Goal: Information Seeking & Learning: Learn about a topic

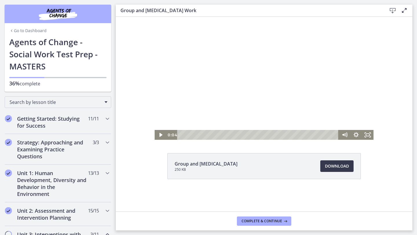
scroll to position [142, 0]
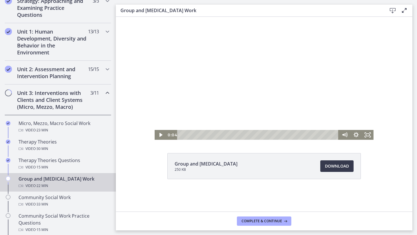
click at [237, 54] on div at bounding box center [264, 78] width 219 height 123
click at [359, 137] on icon "Show settings menu" at bounding box center [356, 135] width 12 height 10
click at [359, 137] on icon "Hide settings menu" at bounding box center [356, 135] width 14 height 12
click at [368, 136] on icon "Fullscreen" at bounding box center [368, 135] width 12 height 10
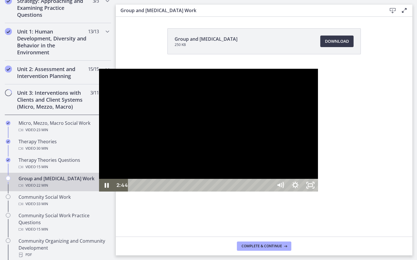
click at [99, 192] on div at bounding box center [208, 130] width 219 height 123
click at [318, 183] on div at bounding box center [208, 130] width 219 height 123
click at [318, 192] on icon "Unfullscreen" at bounding box center [310, 185] width 15 height 13
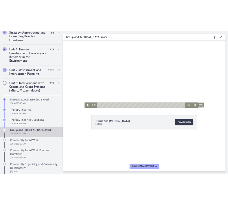
scroll to position [142, 0]
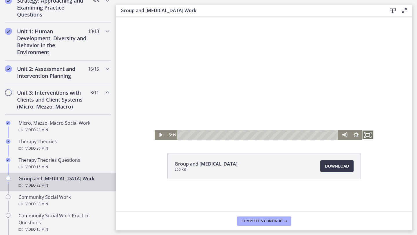
click at [367, 135] on icon "Fullscreen" at bounding box center [368, 135] width 14 height 12
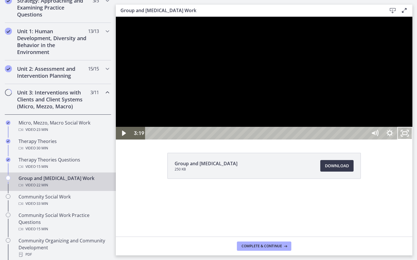
click at [412, 140] on div at bounding box center [264, 78] width 296 height 123
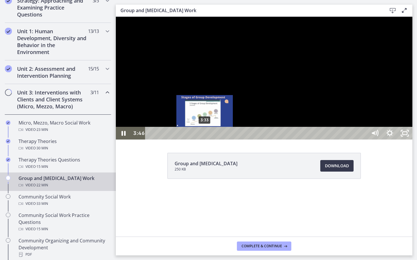
click at [205, 140] on div "3:33" at bounding box center [257, 133] width 212 height 13
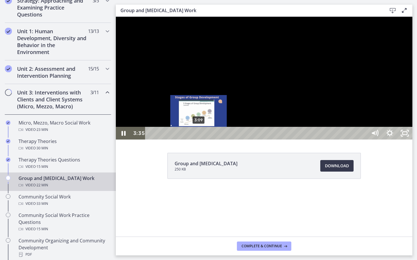
click at [194, 140] on div "3:09" at bounding box center [257, 133] width 212 height 13
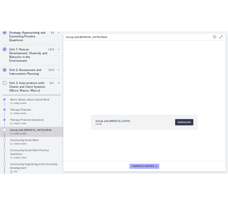
scroll to position [142, 0]
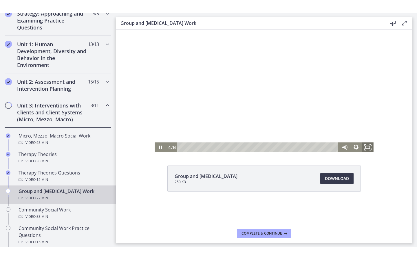
click at [368, 148] on rect "Fullscreen" at bounding box center [367, 147] width 4 height 3
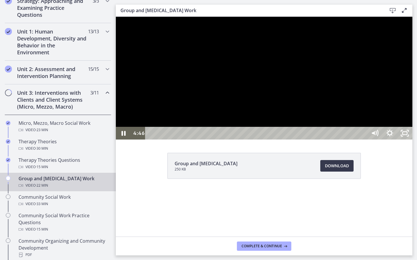
click at [389, 135] on div at bounding box center [264, 78] width 296 height 123
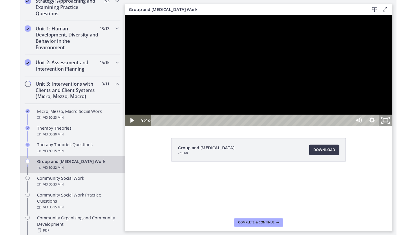
drag, startPoint x: 532, startPoint y: 271, endPoint x: 532, endPoint y: 245, distance: 25.5
click at [416, 133] on rect "Unfullscreen" at bounding box center [413, 131] width 5 height 3
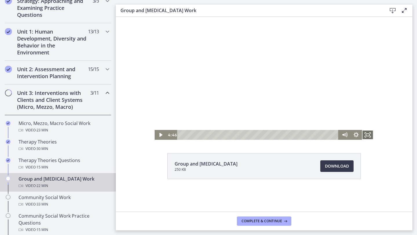
click at [368, 134] on rect "Fullscreen" at bounding box center [367, 135] width 3 height 2
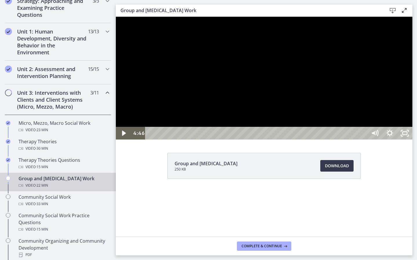
click at [412, 140] on div at bounding box center [264, 78] width 296 height 123
click at [412, 140] on icon "Unfullscreen" at bounding box center [404, 133] width 15 height 13
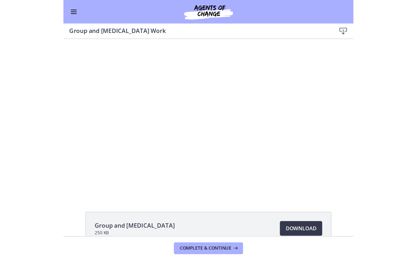
scroll to position [140, 0]
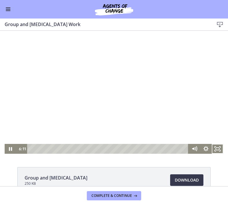
click at [132, 84] on div at bounding box center [114, 92] width 219 height 123
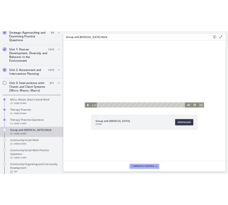
scroll to position [142, 0]
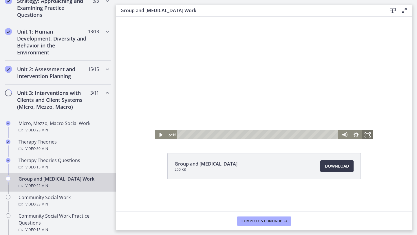
click at [371, 137] on icon "Fullscreen" at bounding box center [368, 135] width 12 height 10
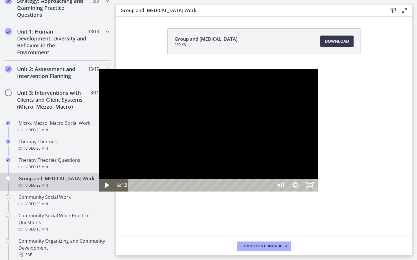
click at [155, 122] on div at bounding box center [208, 130] width 219 height 123
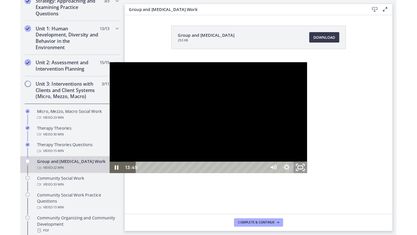
drag, startPoint x: 431, startPoint y: 253, endPoint x: 431, endPoint y: 228, distance: 25.5
click at [339, 193] on icon "Unfullscreen" at bounding box center [330, 185] width 18 height 15
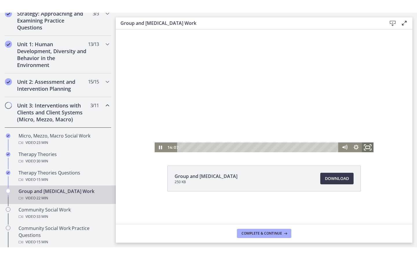
click at [366, 150] on icon "Fullscreen" at bounding box center [368, 148] width 14 height 12
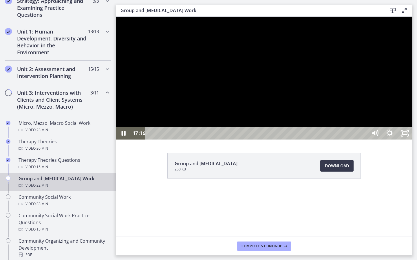
click at [298, 140] on div at bounding box center [264, 78] width 296 height 123
click at [414, 141] on icon "Unfullscreen" at bounding box center [405, 133] width 18 height 15
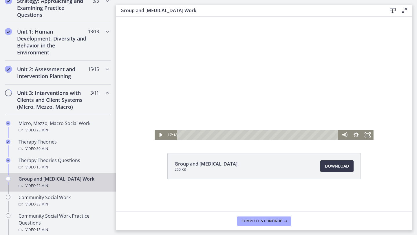
click at [322, 90] on div at bounding box center [264, 78] width 219 height 123
click at [367, 134] on icon "Fullscreen" at bounding box center [368, 135] width 12 height 10
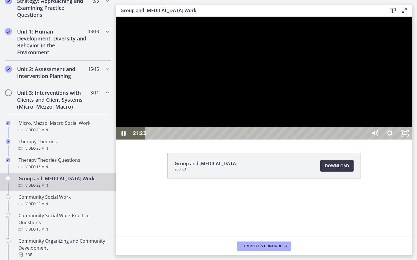
click at [412, 140] on div at bounding box center [264, 78] width 296 height 123
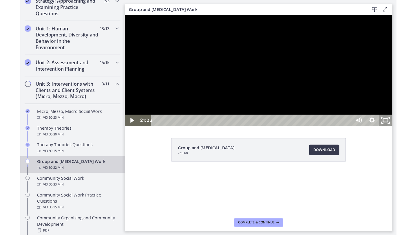
drag, startPoint x: 532, startPoint y: 268, endPoint x: 532, endPoint y: 243, distance: 25.5
click at [416, 139] on icon "Unfullscreen" at bounding box center [414, 131] width 18 height 15
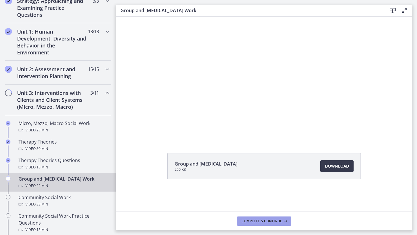
click at [258, 221] on span "Complete & continue" at bounding box center [261, 221] width 41 height 5
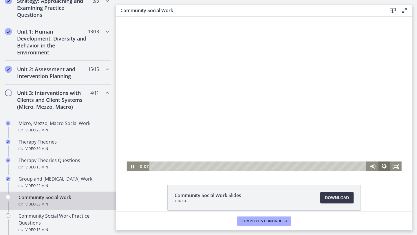
click at [383, 167] on icon "Show settings menu" at bounding box center [384, 166] width 12 height 10
click at [262, 84] on div at bounding box center [263, 94] width 275 height 155
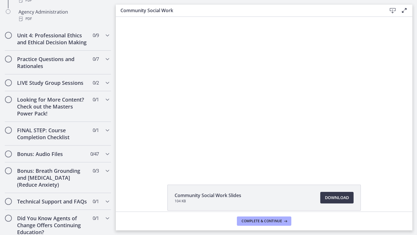
scroll to position [457, 0]
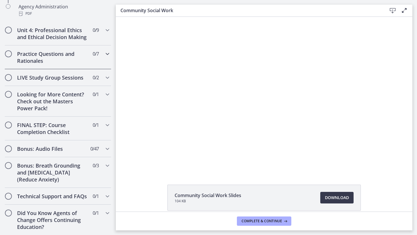
click at [44, 60] on h2 "Practice Questions and Rationales" at bounding box center [52, 57] width 71 height 14
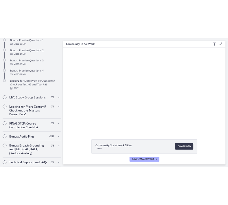
scroll to position [273, 0]
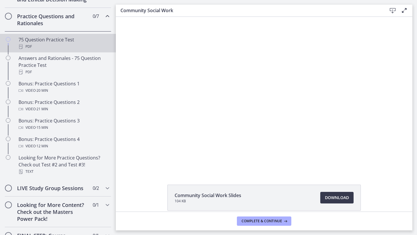
click at [44, 44] on div "PDF" at bounding box center [64, 46] width 90 height 7
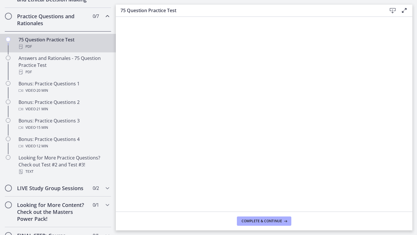
click at [46, 37] on div "75 Question Practice Test PDF" at bounding box center [64, 43] width 90 height 14
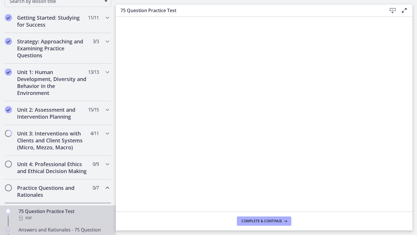
scroll to position [102, 0]
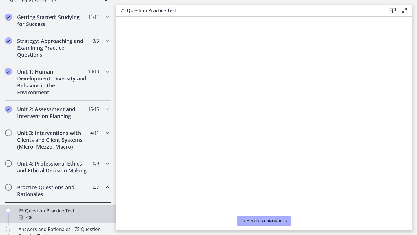
click at [79, 144] on h2 "Unit 3: Interventions with Clients and Client Systems (Micro, Mezzo, Macro)" at bounding box center [52, 139] width 71 height 21
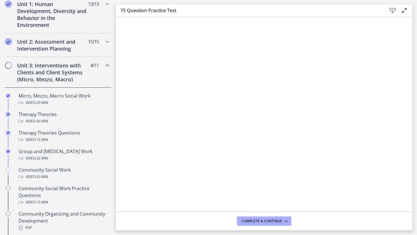
scroll to position [203, 0]
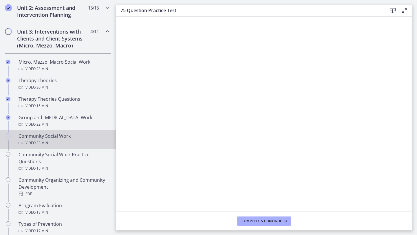
click at [74, 138] on div "Community Social Work Video · 33 min" at bounding box center [64, 140] width 90 height 14
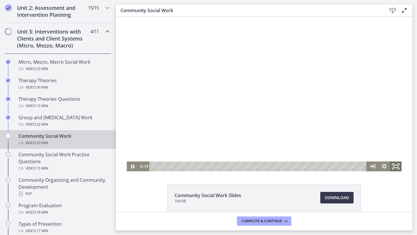
click at [400, 170] on icon "Fullscreen" at bounding box center [396, 167] width 14 height 12
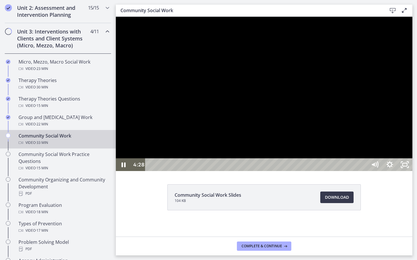
click at [396, 154] on div at bounding box center [264, 94] width 296 height 155
click at [159, 171] on div at bounding box center [264, 94] width 296 height 155
click at [412, 171] on div at bounding box center [264, 94] width 296 height 155
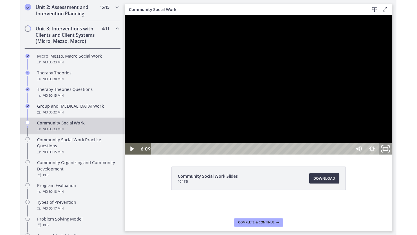
drag, startPoint x: 536, startPoint y: 268, endPoint x: 536, endPoint y: 243, distance: 25.5
click at [416, 171] on icon "Unfullscreen" at bounding box center [414, 163] width 18 height 15
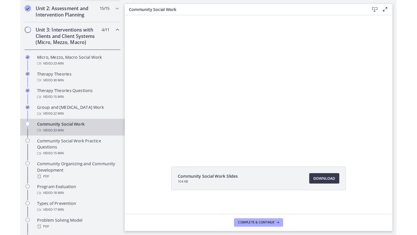
scroll to position [203, 0]
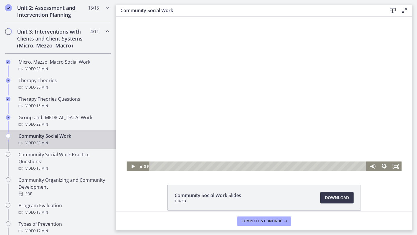
click at [253, 119] on div at bounding box center [263, 94] width 275 height 155
click at [190, 166] on div "5:41" at bounding box center [259, 166] width 210 height 10
click at [187, 167] on div "5:17" at bounding box center [259, 166] width 210 height 10
click at [184, 167] on div "4:52" at bounding box center [259, 166] width 210 height 10
click at [395, 167] on rect "Fullscreen" at bounding box center [395, 166] width 4 height 3
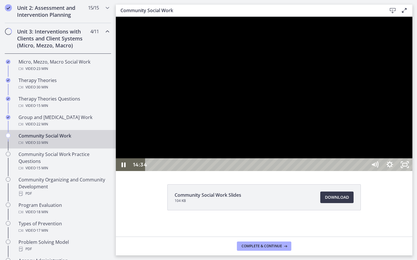
click at [412, 161] on div at bounding box center [264, 94] width 296 height 155
click at [239, 119] on div at bounding box center [264, 94] width 296 height 155
click at [414, 173] on icon "Unfullscreen" at bounding box center [405, 164] width 18 height 15
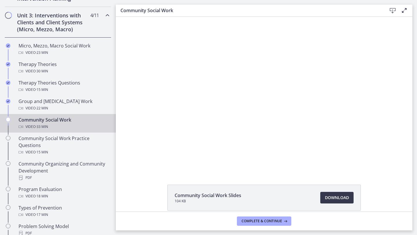
scroll to position [221, 0]
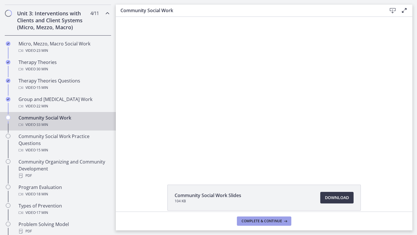
click at [285, 221] on icon at bounding box center [285, 221] width 6 height 5
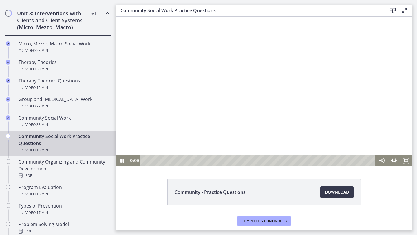
click at [240, 128] on div at bounding box center [264, 91] width 296 height 149
